Goal: Find specific page/section: Find specific page/section

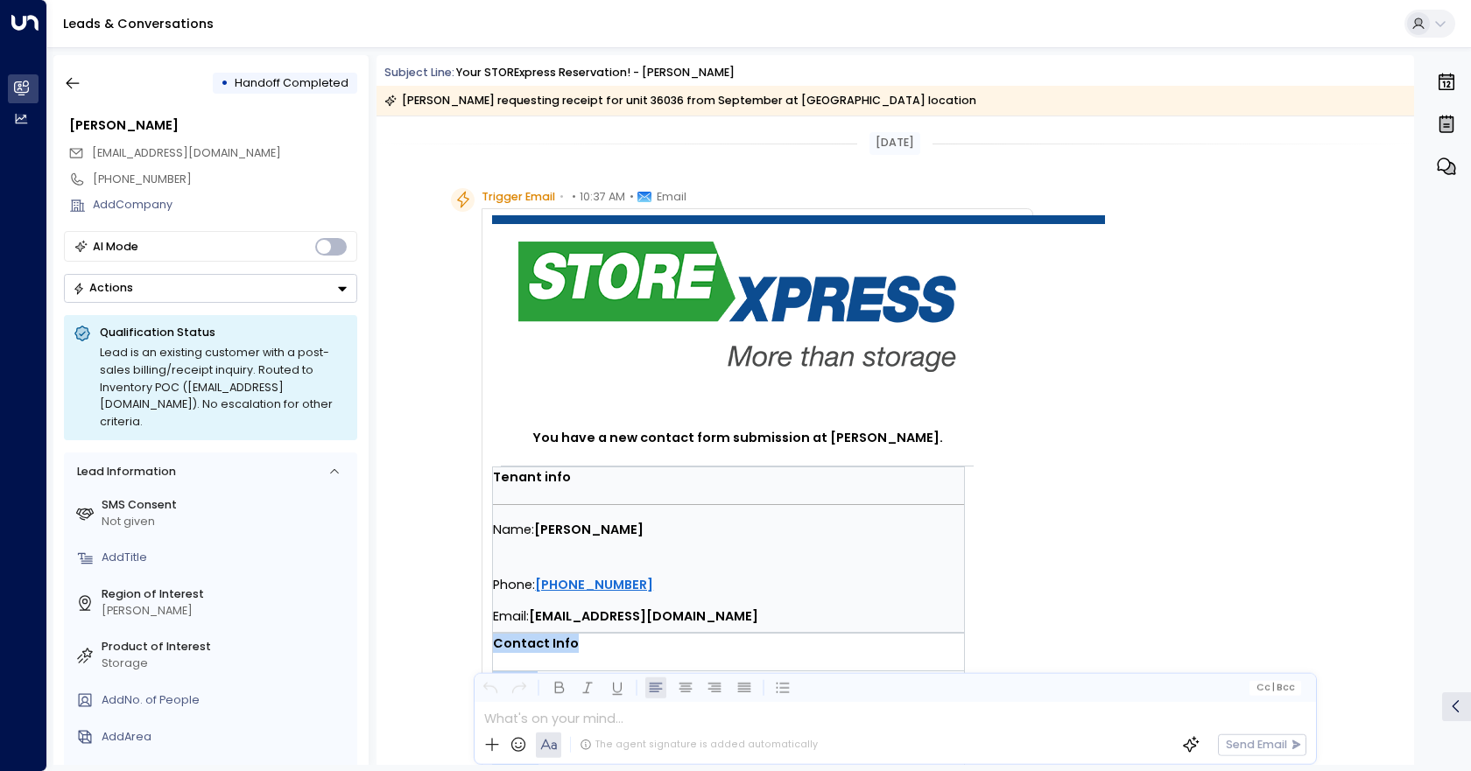
scroll to position [462, 0]
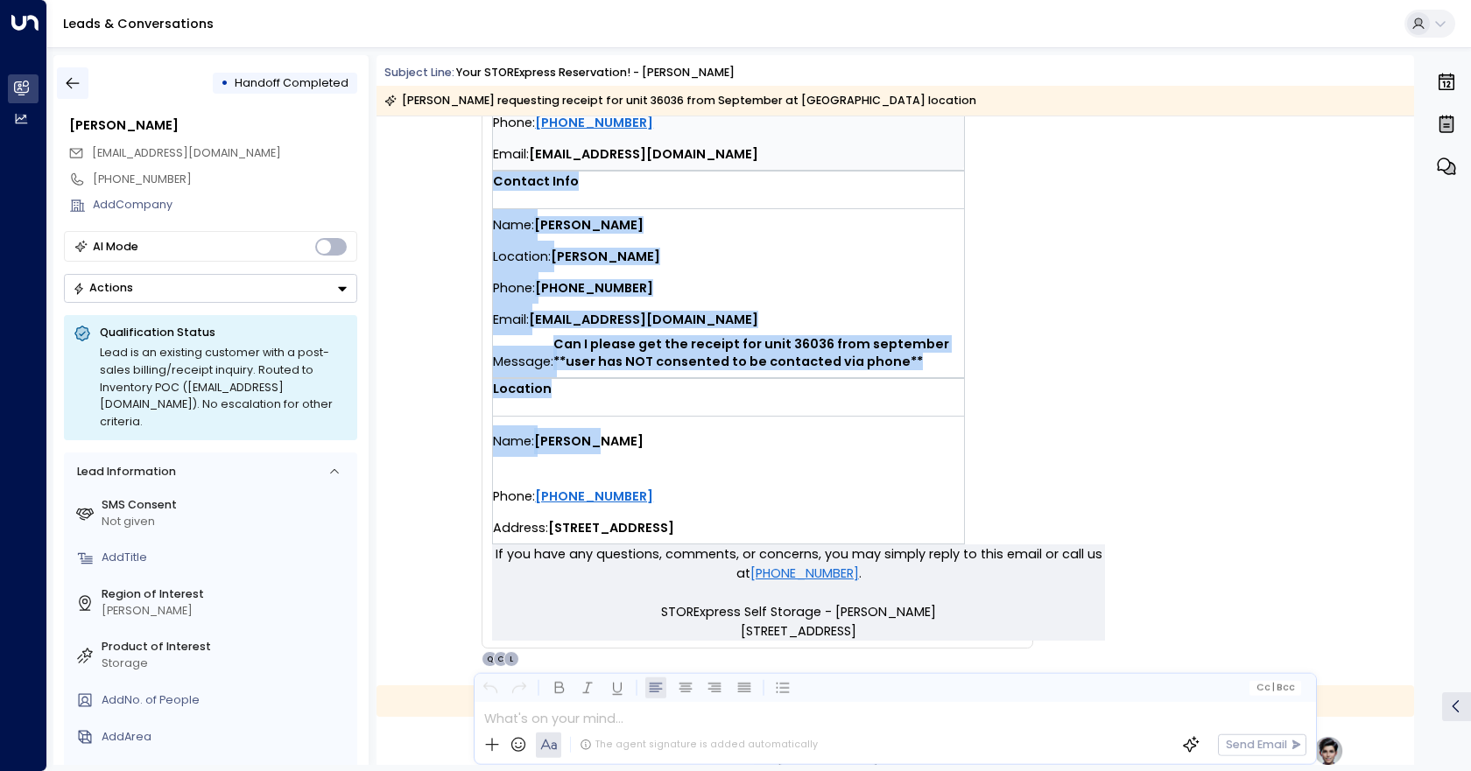
click at [77, 77] on icon "button" at bounding box center [73, 83] width 18 height 18
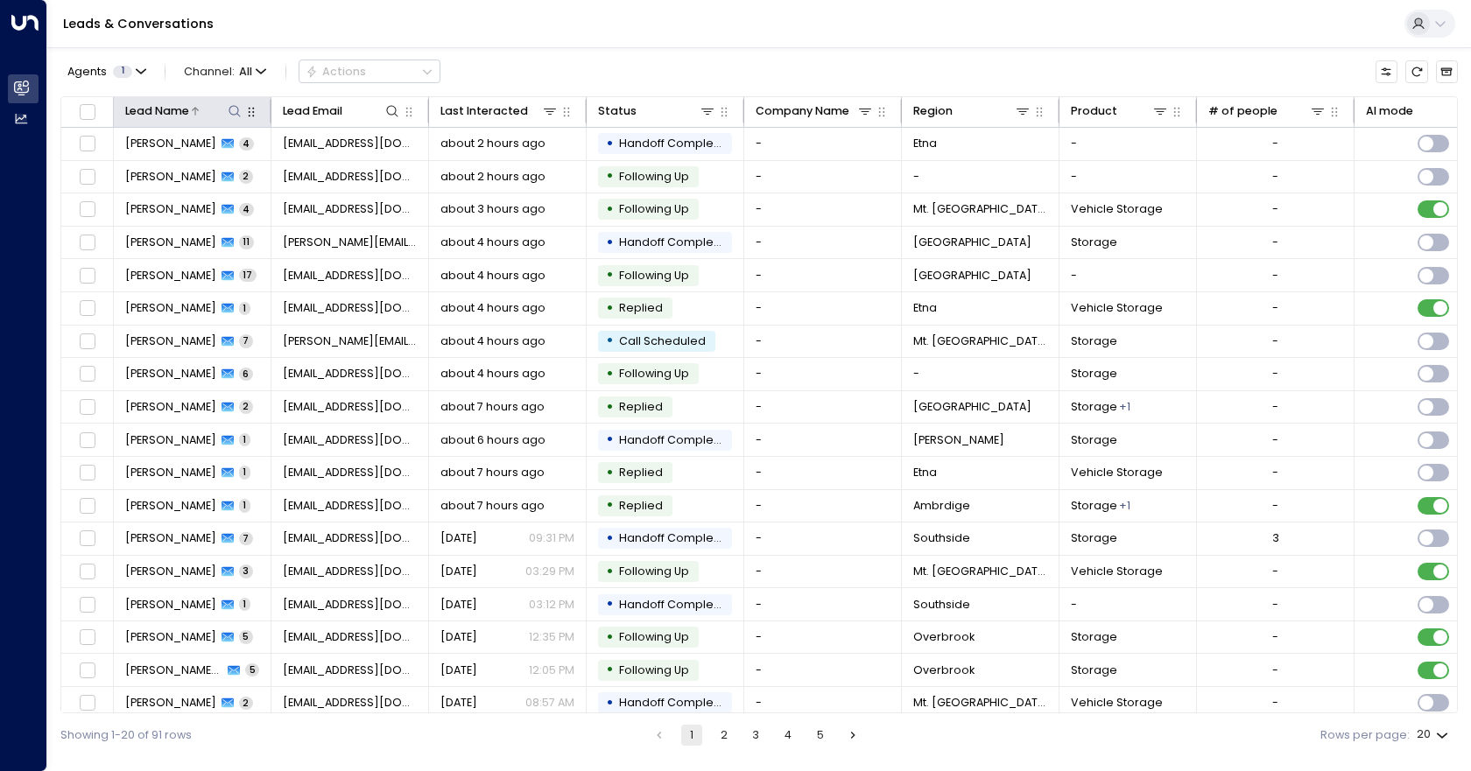
click at [195, 106] on icon at bounding box center [195, 111] width 11 height 11
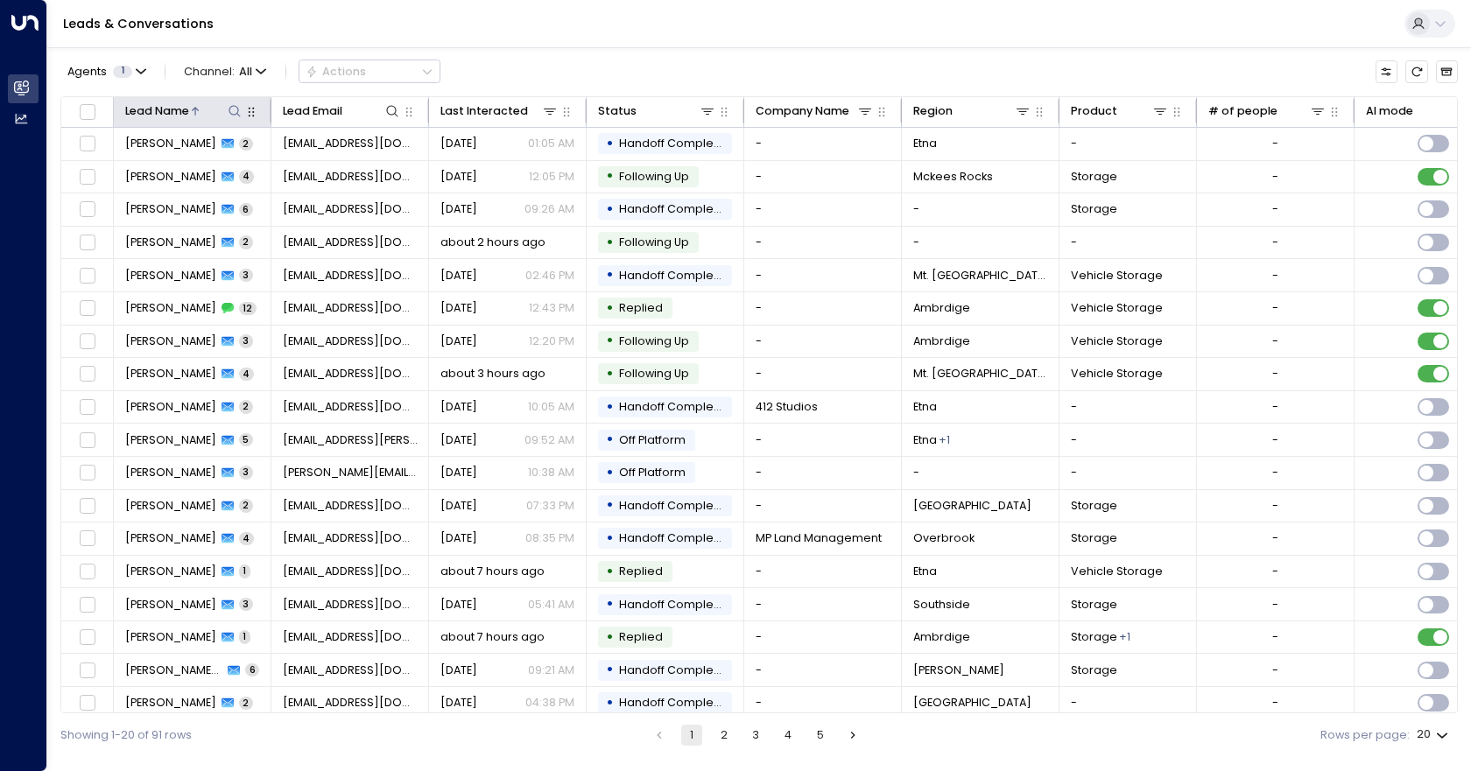
click at [232, 111] on icon at bounding box center [235, 111] width 14 height 14
type input "*****"
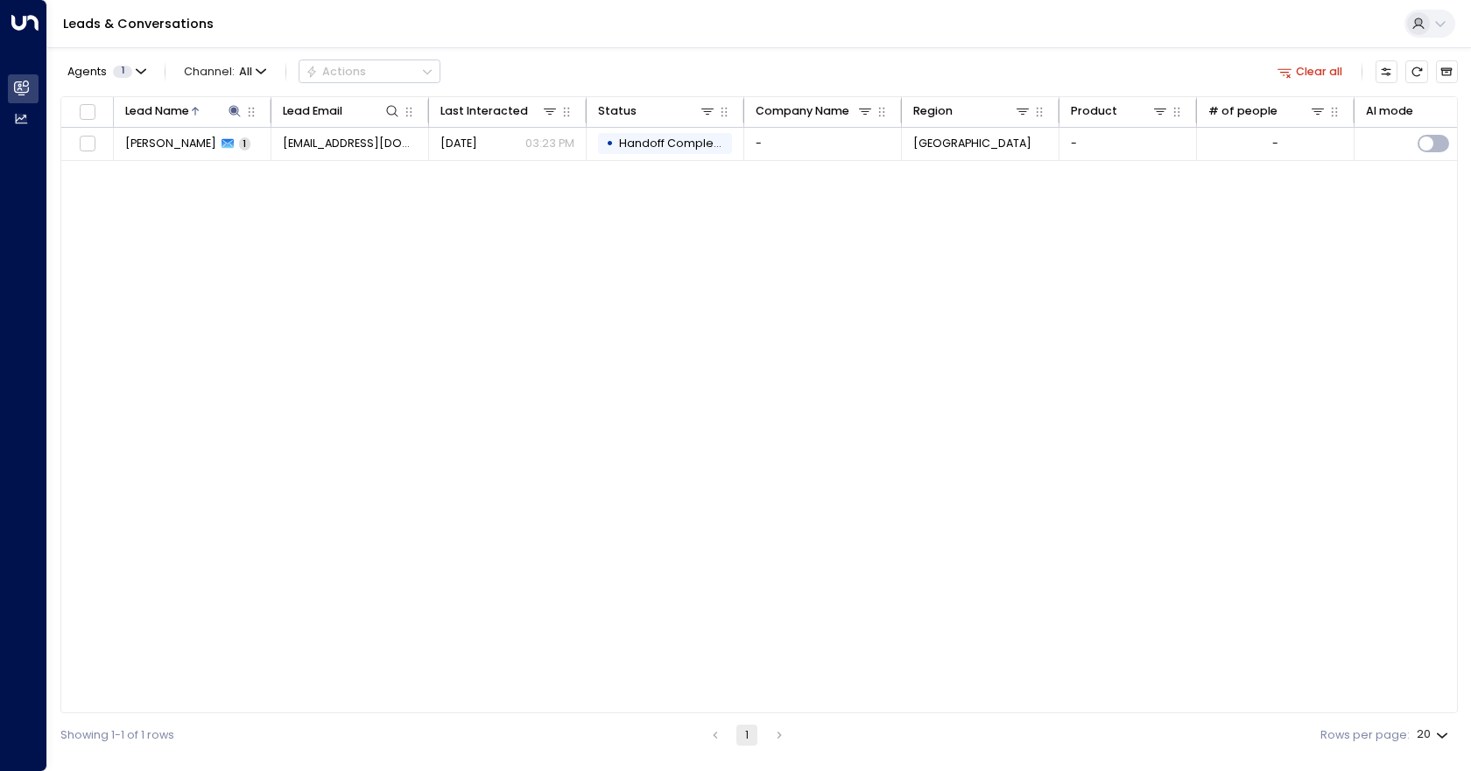
click at [269, 337] on div "Lead Name Lead Email Last Interacted Status Company Name Region Product # of pe…" at bounding box center [759, 405] width 1398 height 618
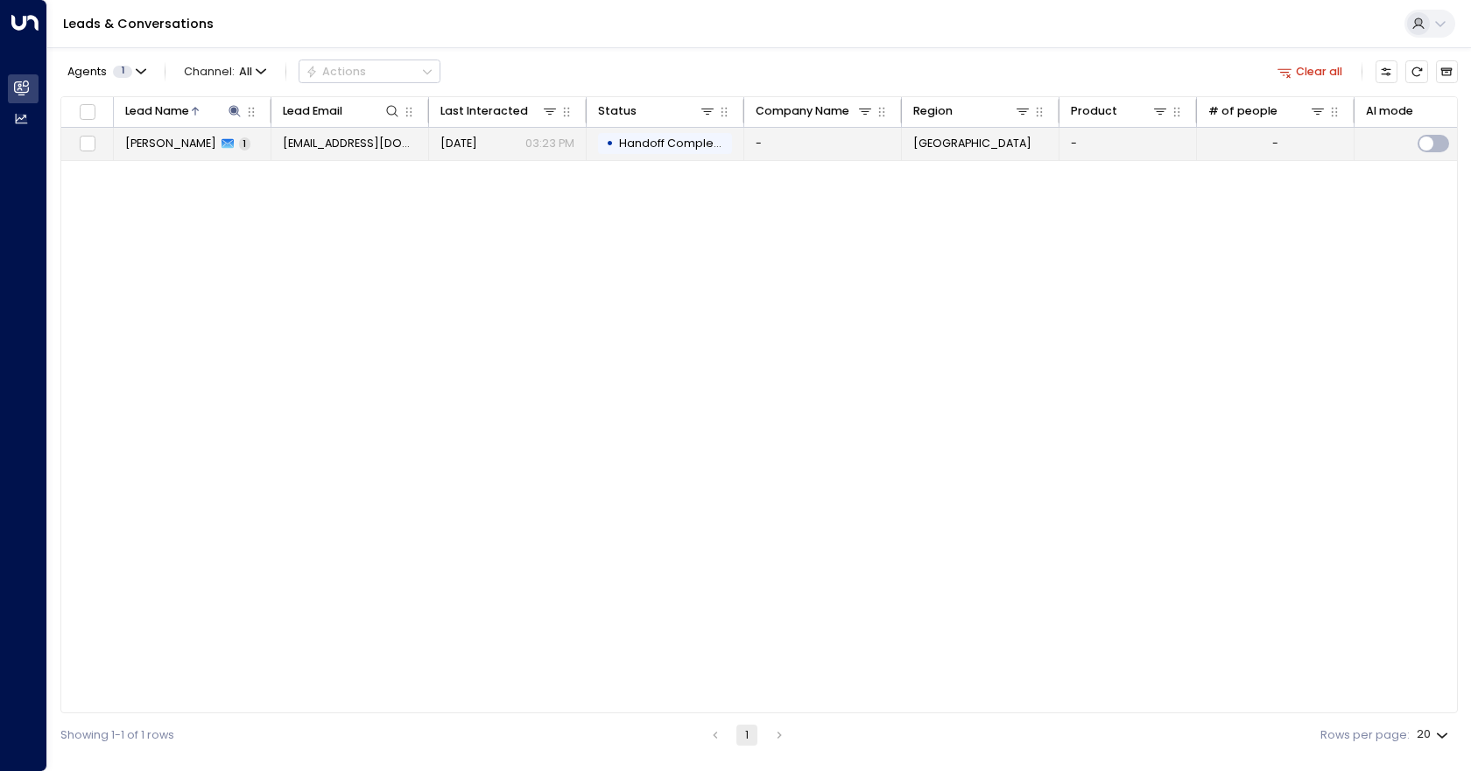
click at [148, 144] on span "[PERSON_NAME]" at bounding box center [170, 144] width 91 height 16
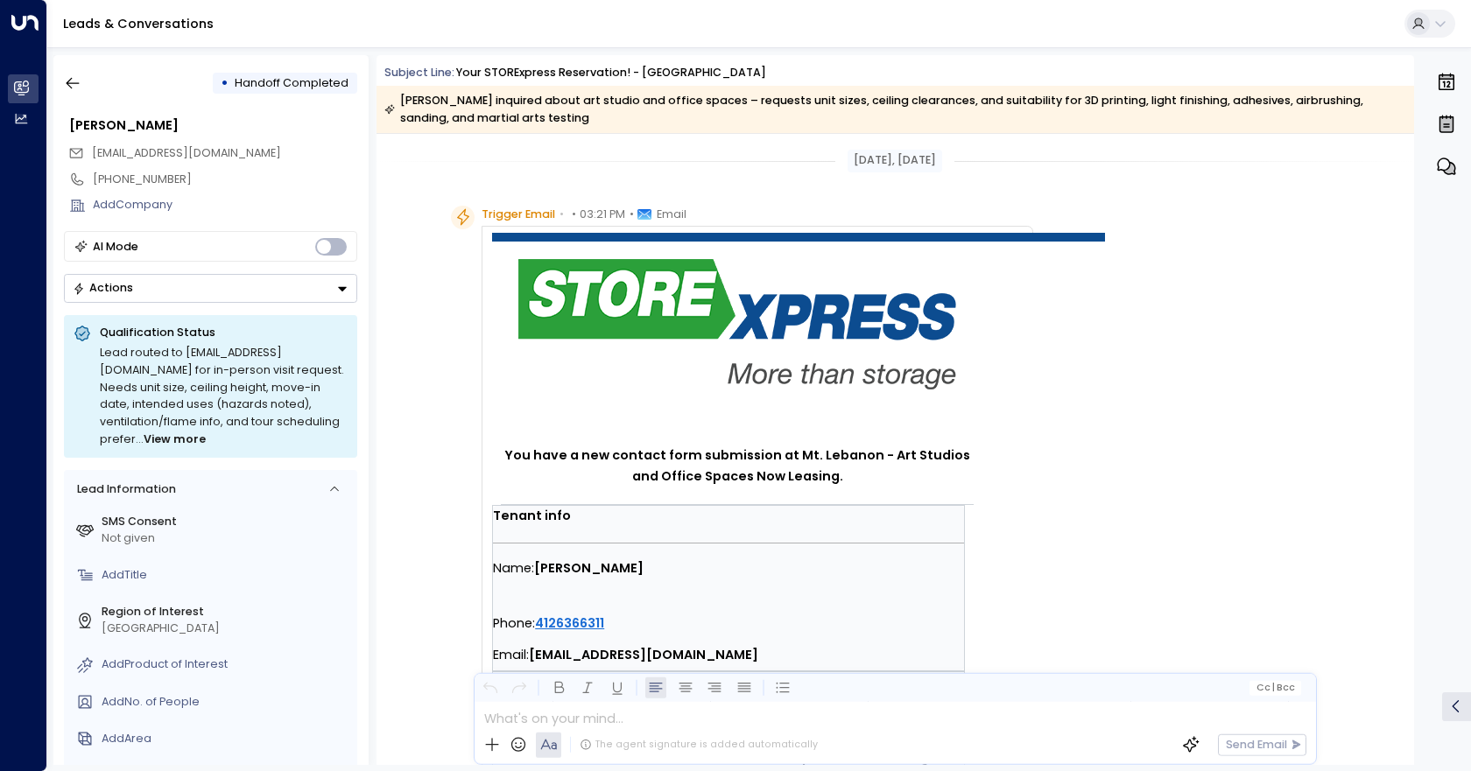
scroll to position [1156, 0]
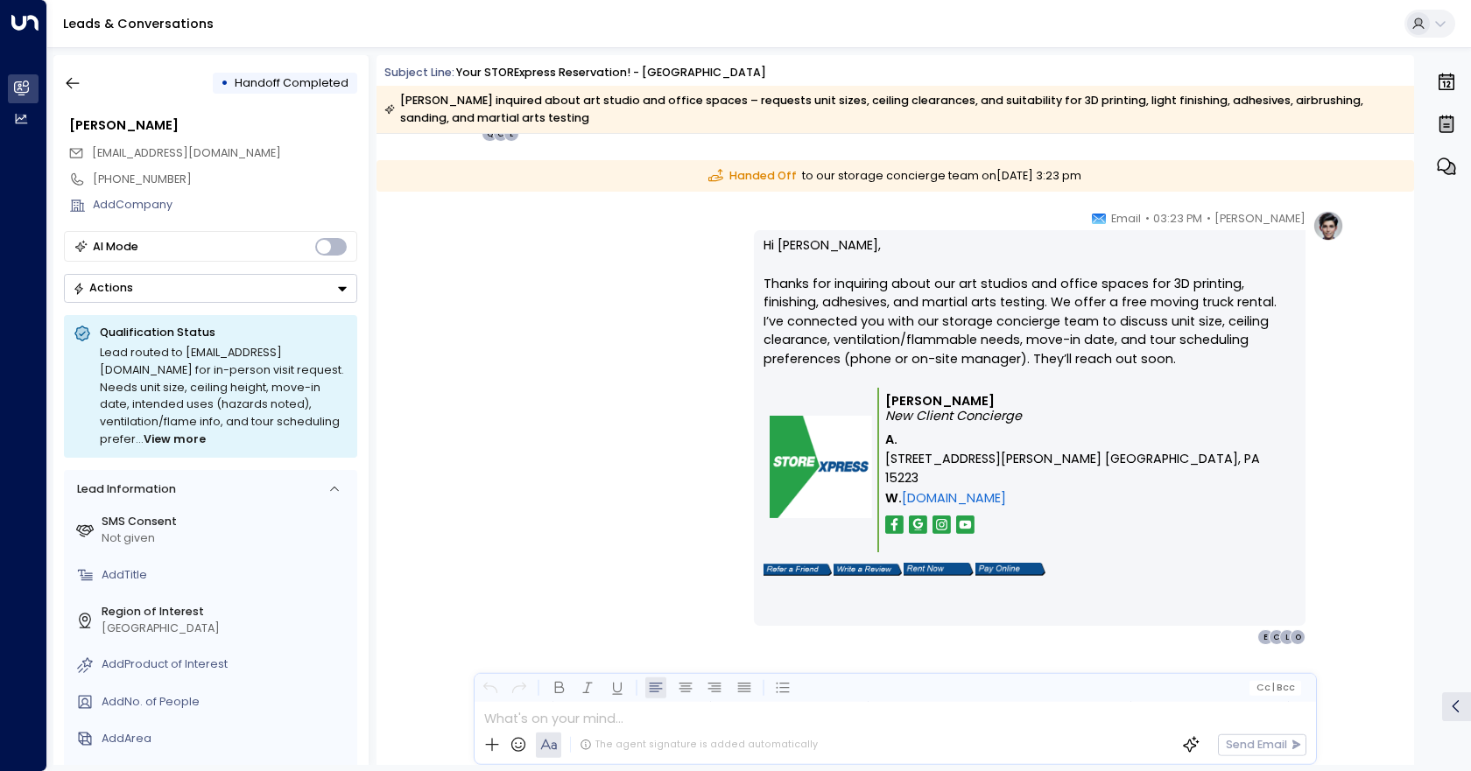
click at [612, 321] on div "[PERSON_NAME] • 03:23 PM • Email Hi [PERSON_NAME], Thanks for inquiring about o…" at bounding box center [895, 427] width 898 height 435
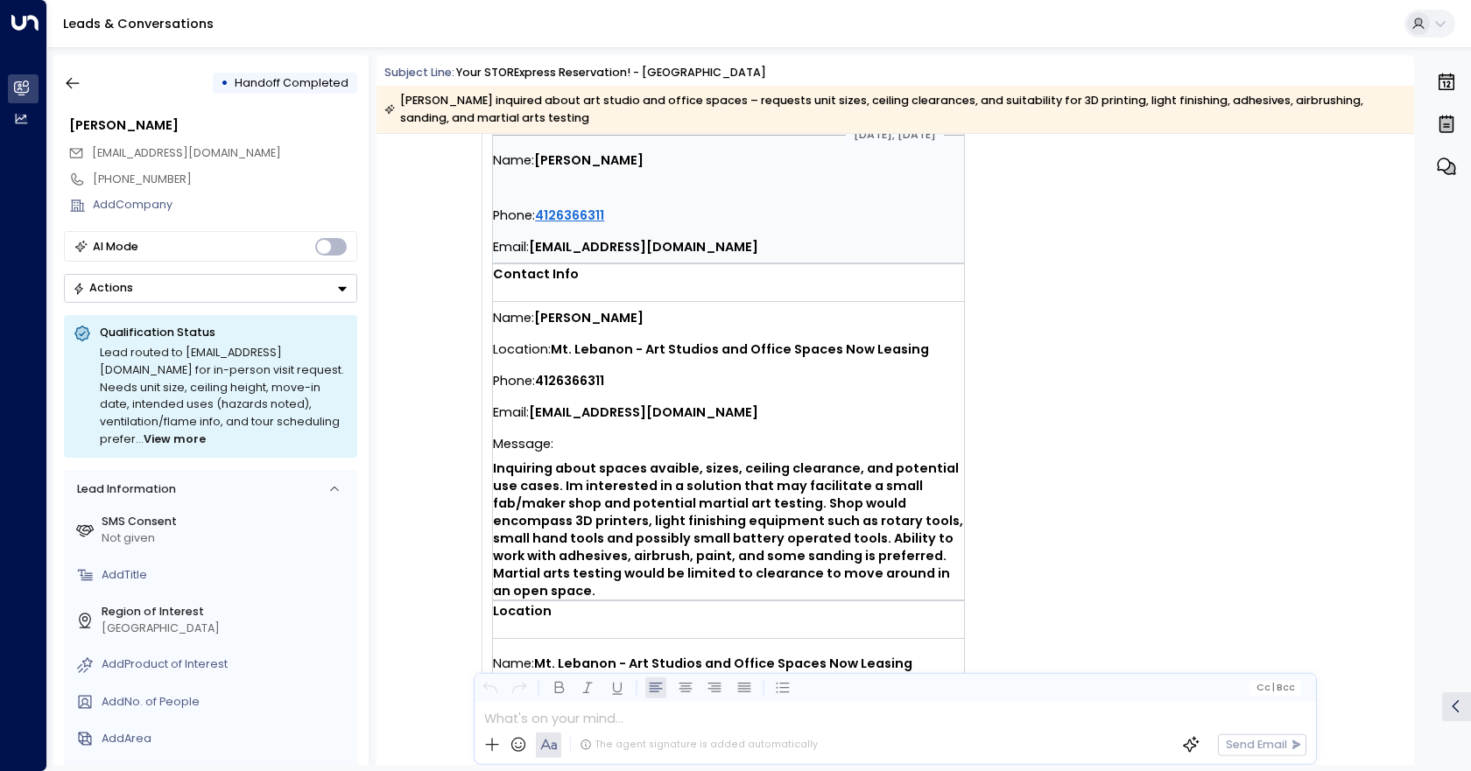
scroll to position [525, 0]
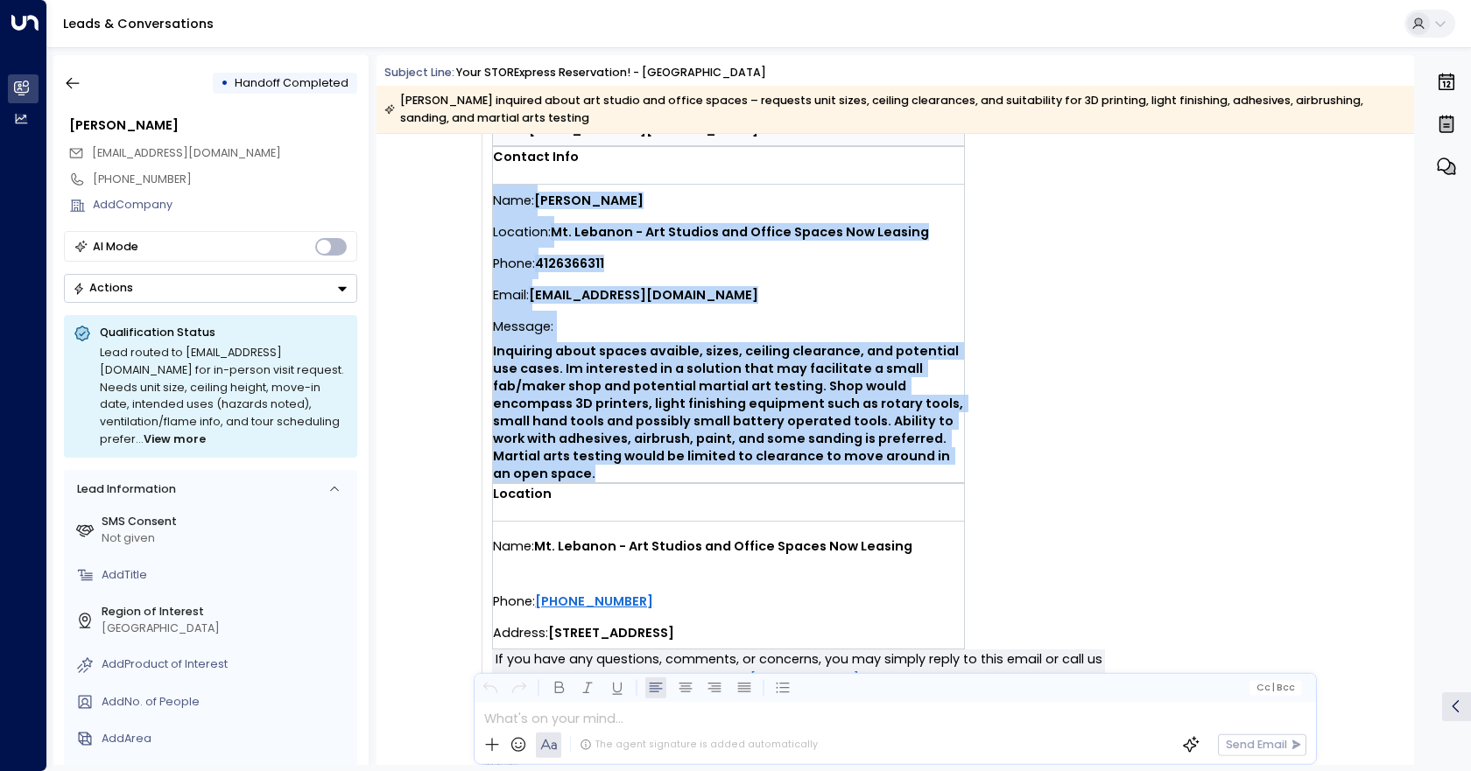
drag, startPoint x: 592, startPoint y: 476, endPoint x: 492, endPoint y: 205, distance: 289.2
click at [493, 205] on div "Name: [PERSON_NAME] Location: Mt. Lebanon - Art Studios and Office Spaces Now L…" at bounding box center [728, 334] width 471 height 298
copy div "Name: [PERSON_NAME] Location: Mt. Lebanon - Art Studios and Office Spaces Now L…"
